Goal: Task Accomplishment & Management: Manage account settings

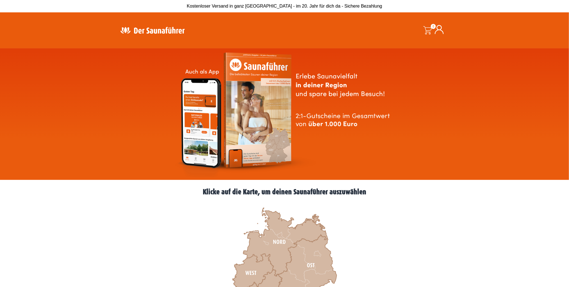
click at [438, 29] on icon at bounding box center [439, 29] width 9 height 9
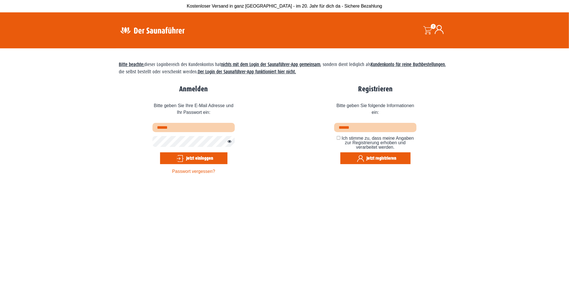
click at [185, 130] on input "text" at bounding box center [194, 127] width 82 height 9
type input "**********"
click at [160, 152] on button "Jetzt einloggen" at bounding box center [193, 158] width 67 height 12
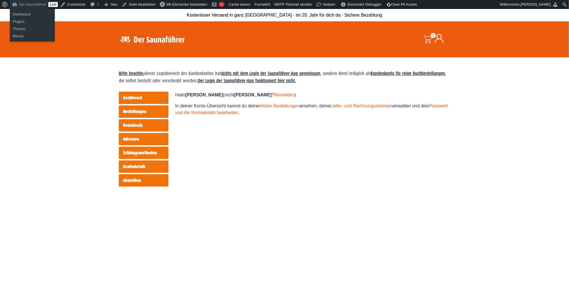
click at [23, 6] on link "Der Saunaführer" at bounding box center [29, 4] width 38 height 9
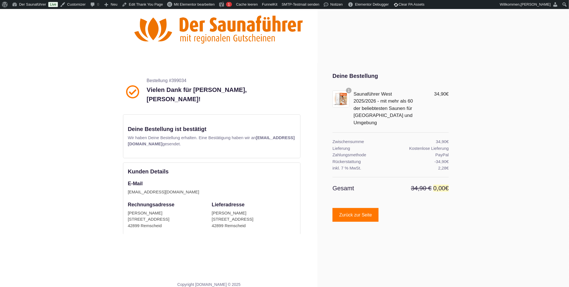
click at [356, 217] on span "Zurück zur Seite" at bounding box center [355, 215] width 33 height 4
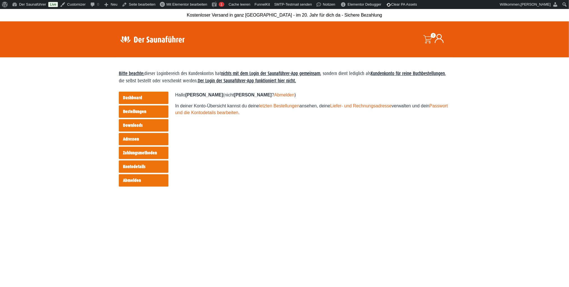
click at [138, 108] on link "Bestellungen" at bounding box center [144, 111] width 50 height 12
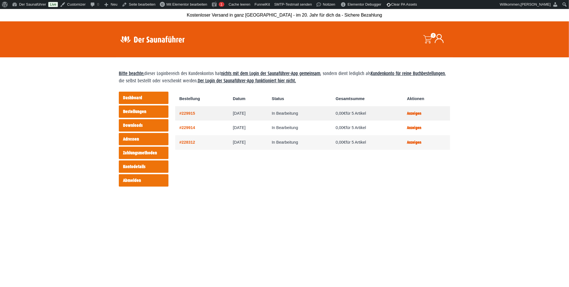
click at [422, 114] on link "Anzeigen" at bounding box center [414, 113] width 14 height 5
